Goal: Navigation & Orientation: Find specific page/section

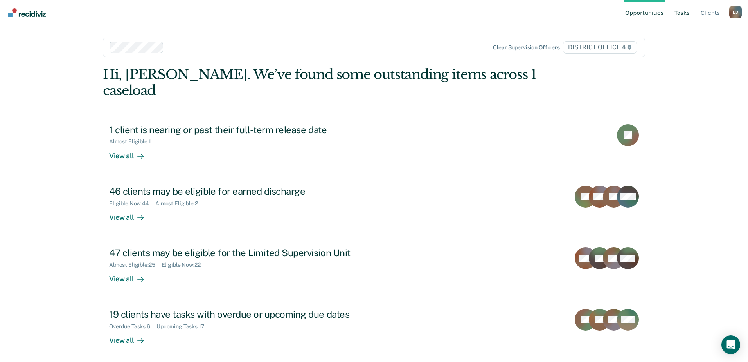
click at [684, 14] on link "Tasks" at bounding box center [682, 12] width 18 height 25
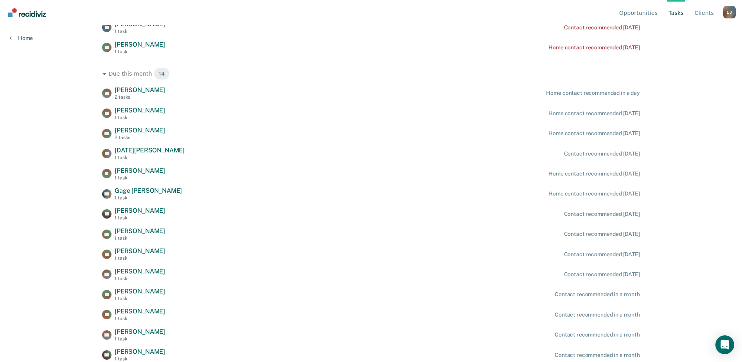
scroll to position [166, 0]
